Goal: Find contact information: Find contact information

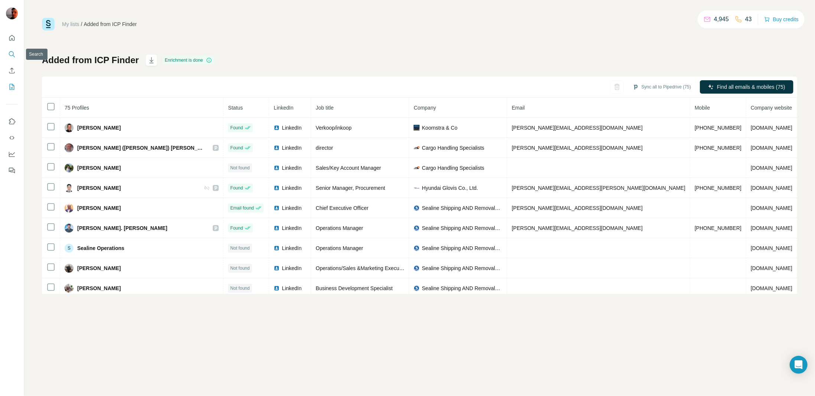
click at [13, 50] on icon "Search" at bounding box center [11, 53] width 7 height 7
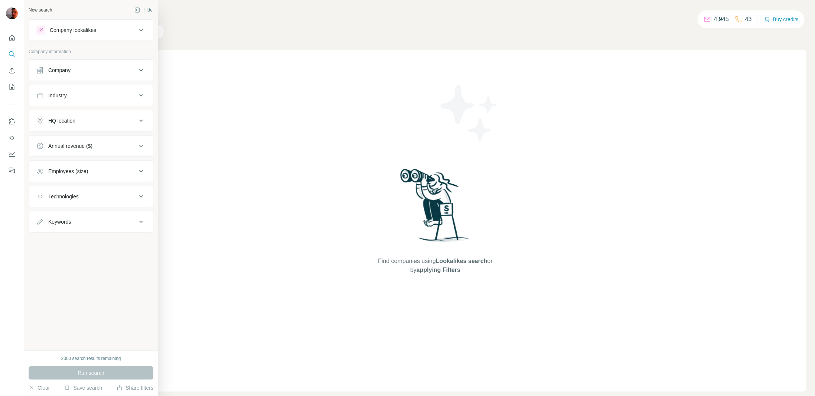
click at [82, 71] on div "Company" at bounding box center [86, 69] width 100 height 7
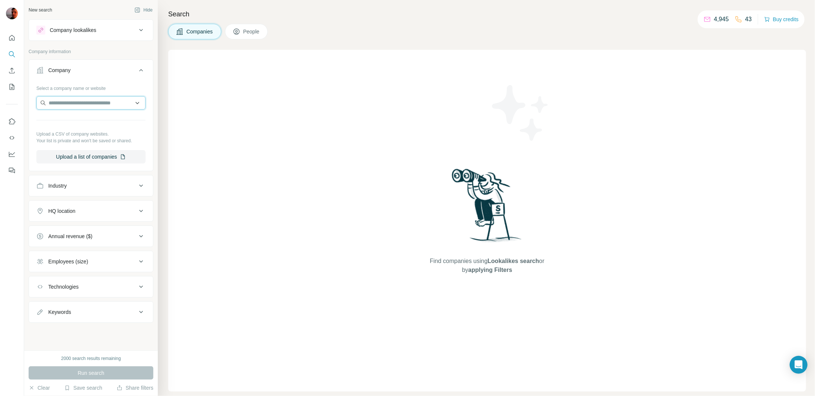
click at [61, 103] on input "text" at bounding box center [90, 102] width 109 height 13
type input "*******"
click at [94, 122] on p "[PERSON_NAME]" at bounding box center [78, 118] width 43 height 7
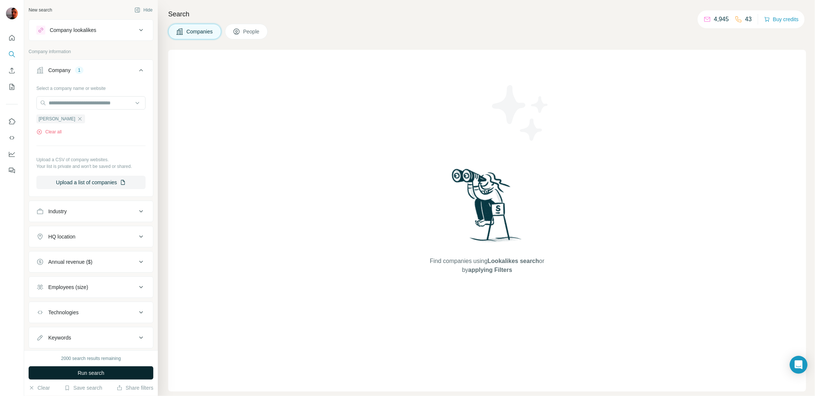
click at [101, 373] on span "Run search" at bounding box center [91, 372] width 27 height 7
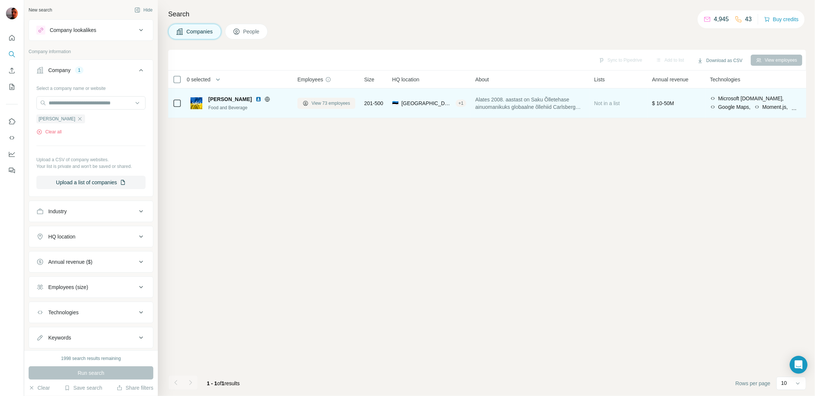
click at [343, 104] on span "View 73 employees" at bounding box center [330, 103] width 39 height 7
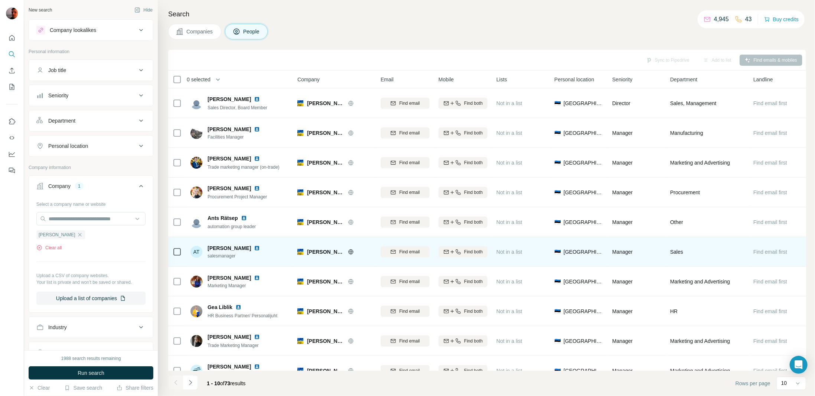
scroll to position [18, 0]
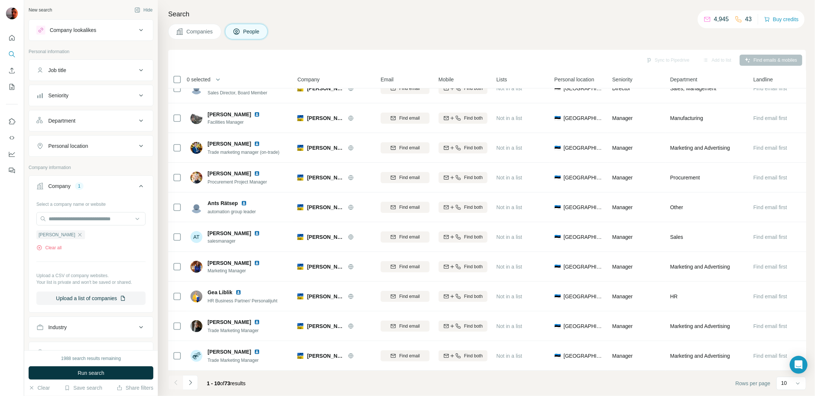
click at [193, 382] on button "Navigate to next page" at bounding box center [190, 382] width 15 height 15
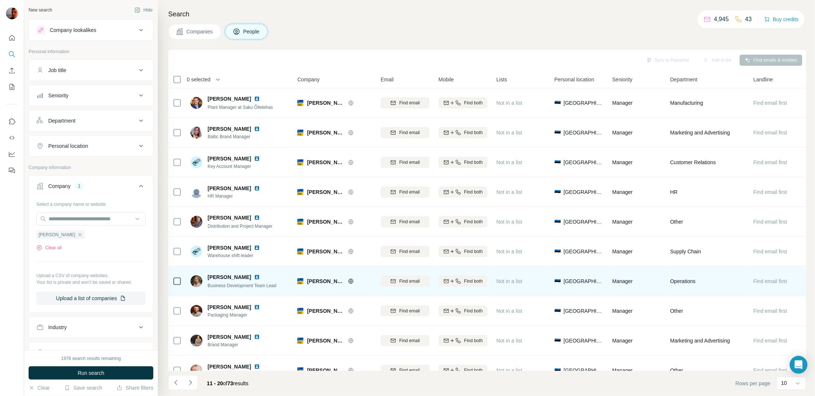
scroll to position [0, 0]
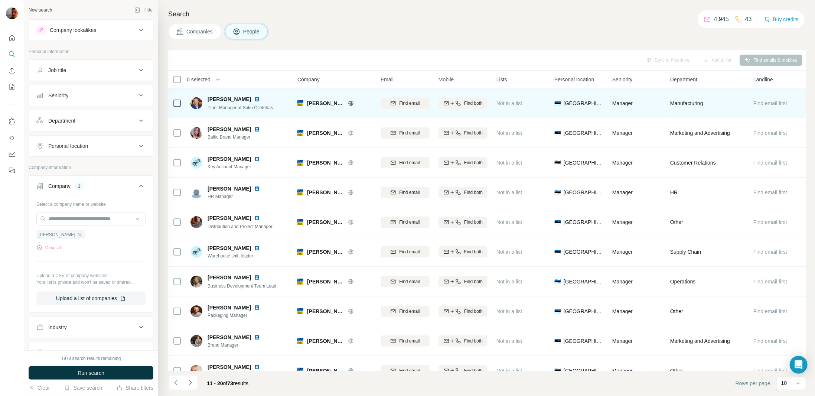
click at [176, 107] on icon at bounding box center [177, 103] width 9 height 9
click at [458, 102] on icon "button" at bounding box center [458, 103] width 6 height 6
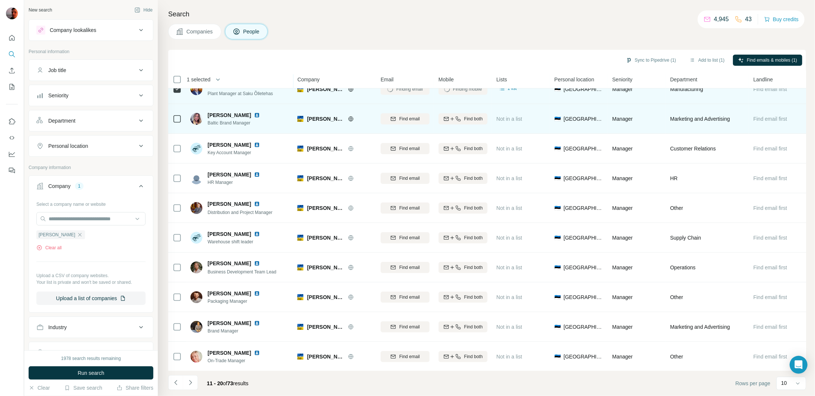
scroll to position [18, 0]
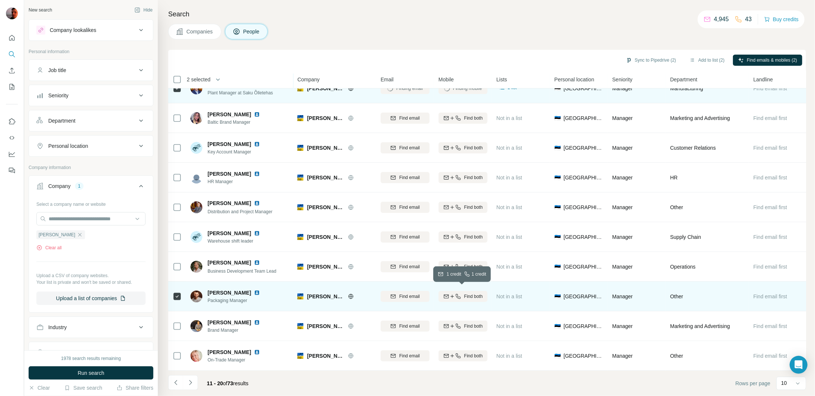
click at [467, 295] on span "Find both" at bounding box center [473, 296] width 19 height 7
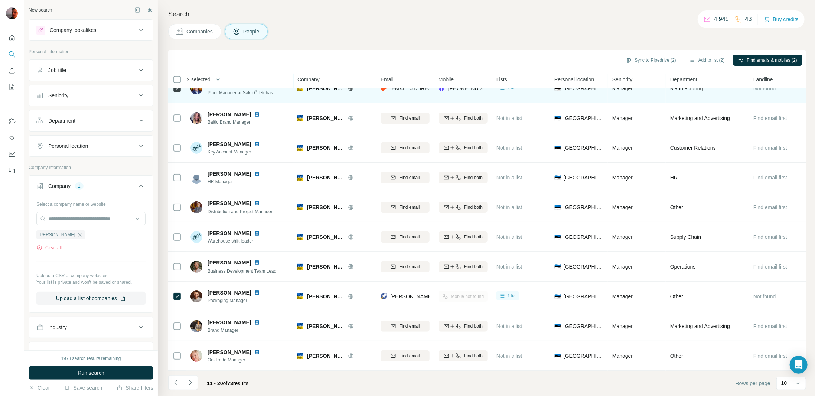
click at [464, 293] on div "Mobile not found" at bounding box center [462, 296] width 49 height 20
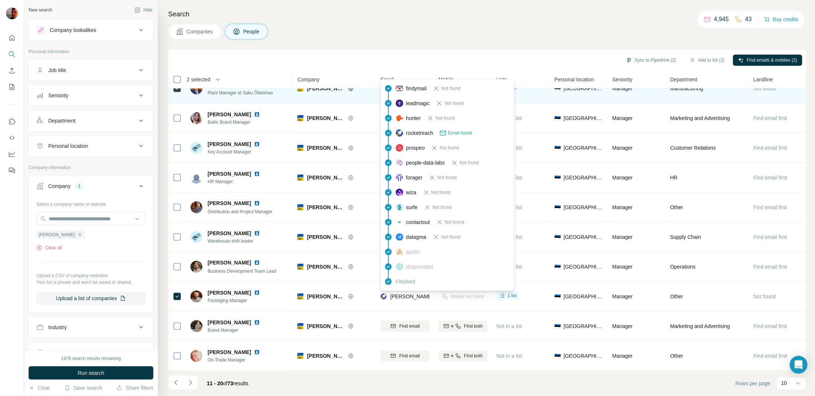
click at [407, 294] on span "[PERSON_NAME][EMAIL_ADDRESS][DOMAIN_NAME]" at bounding box center [455, 296] width 131 height 6
click at [412, 293] on span "[PERSON_NAME][EMAIL_ADDRESS][DOMAIN_NAME]" at bounding box center [455, 296] width 131 height 6
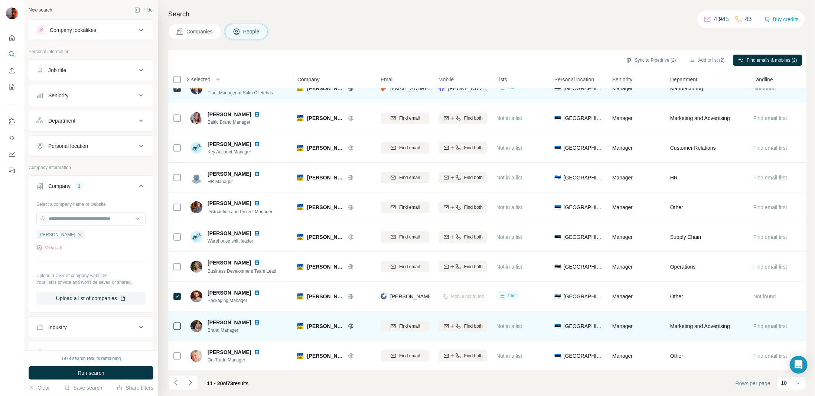
click at [271, 319] on div "[PERSON_NAME] Brand Manager" at bounding box center [239, 326] width 99 height 20
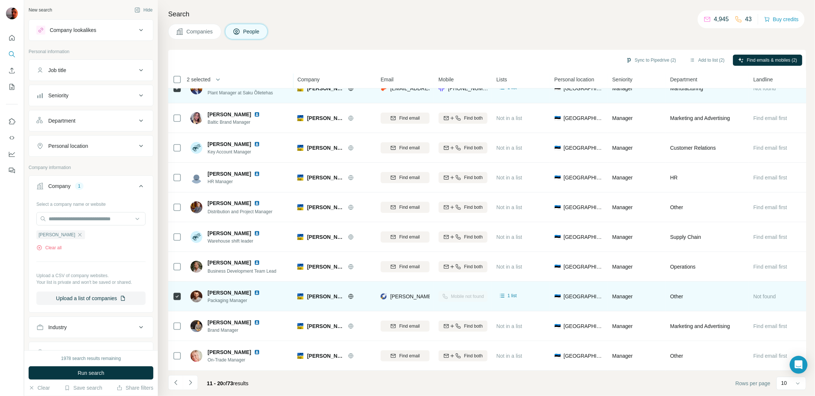
click at [255, 290] on img at bounding box center [257, 293] width 6 height 6
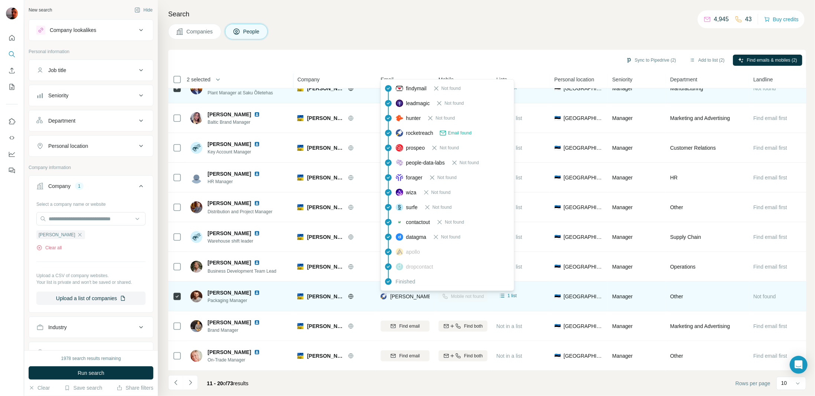
click at [419, 293] on span "[PERSON_NAME][EMAIL_ADDRESS][DOMAIN_NAME]" at bounding box center [455, 296] width 131 height 6
drag, startPoint x: 419, startPoint y: 291, endPoint x: 388, endPoint y: 298, distance: 32.1
click at [386, 300] on div "[PERSON_NAME][EMAIL_ADDRESS][DOMAIN_NAME]" at bounding box center [405, 296] width 49 height 20
click at [392, 293] on span "[PERSON_NAME][EMAIL_ADDRESS][DOMAIN_NAME]" at bounding box center [455, 296] width 131 height 6
click at [393, 293] on span "[PERSON_NAME][EMAIL_ADDRESS][DOMAIN_NAME]" at bounding box center [455, 296] width 131 height 6
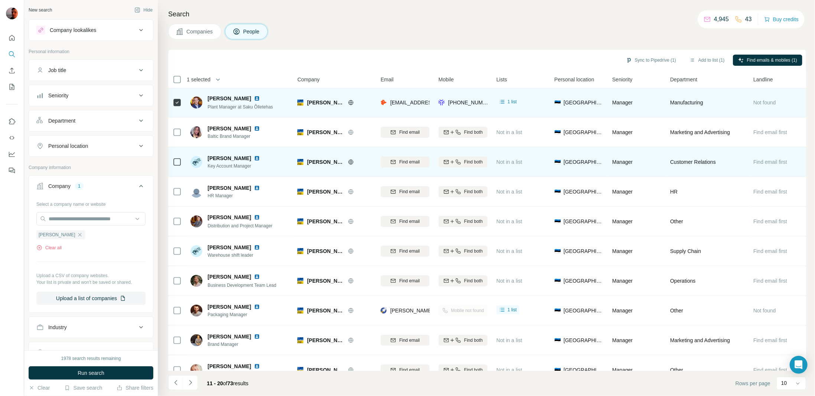
scroll to position [0, 0]
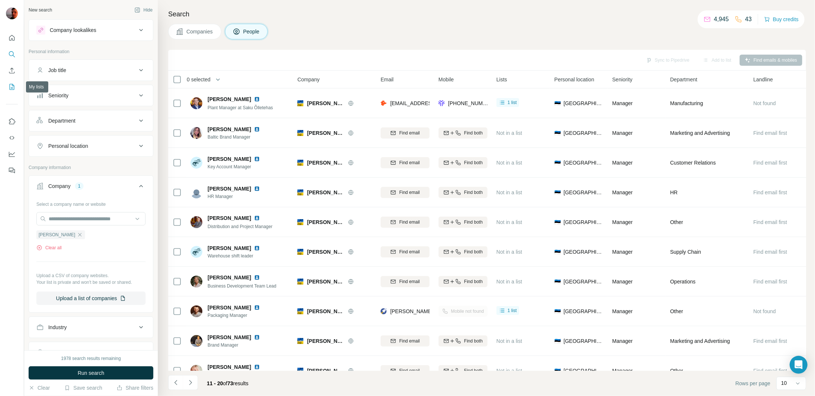
click at [12, 81] on button "My lists" at bounding box center [12, 86] width 12 height 13
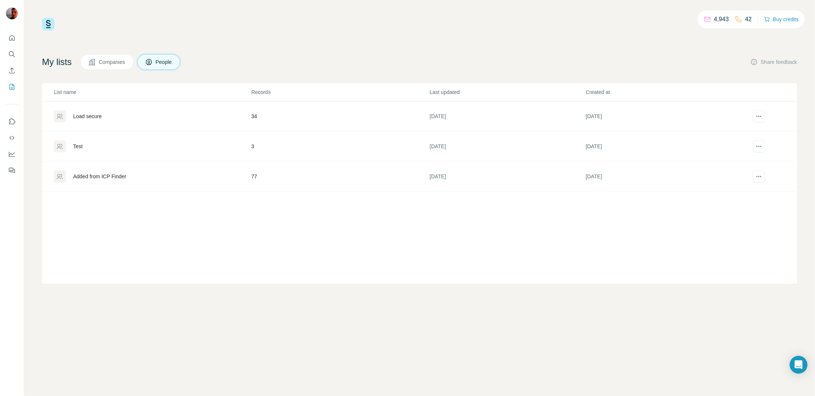
click at [87, 174] on div "Added from ICP Finder" at bounding box center [99, 176] width 53 height 7
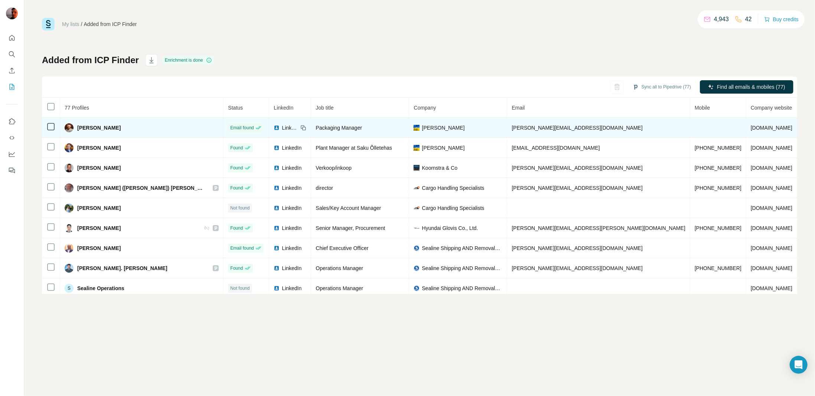
click at [542, 127] on td "[PERSON_NAME][EMAIL_ADDRESS][DOMAIN_NAME]" at bounding box center [598, 128] width 183 height 20
click at [535, 127] on span "[PERSON_NAME][EMAIL_ADDRESS][DOMAIN_NAME]" at bounding box center [577, 128] width 131 height 6
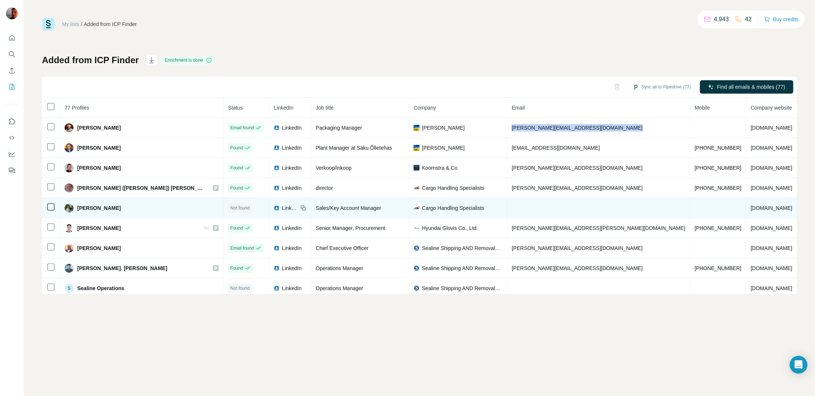
copy span "[PERSON_NAME][EMAIL_ADDRESS][DOMAIN_NAME]"
